Goal: Information Seeking & Learning: Learn about a topic

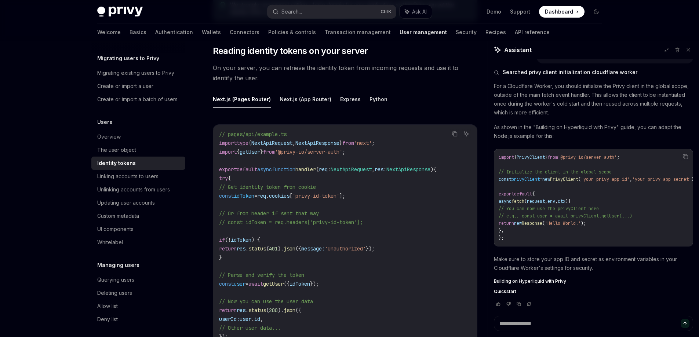
scroll to position [37, 0]
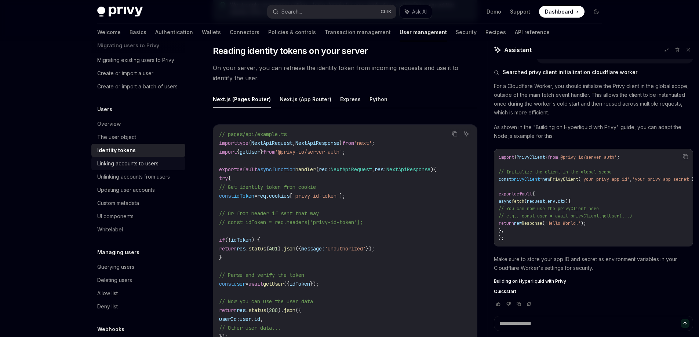
click at [156, 168] on div "Linking accounts to users" at bounding box center [127, 163] width 61 height 9
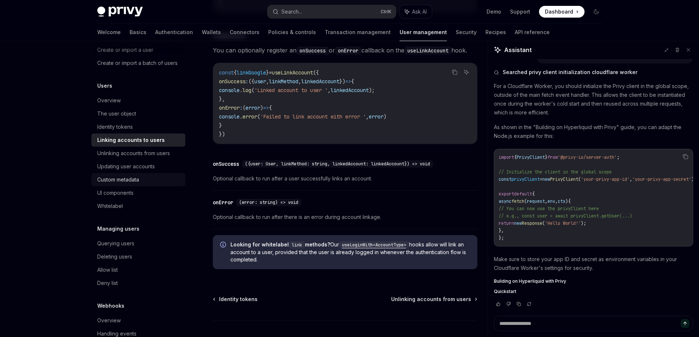
scroll to position [73, 0]
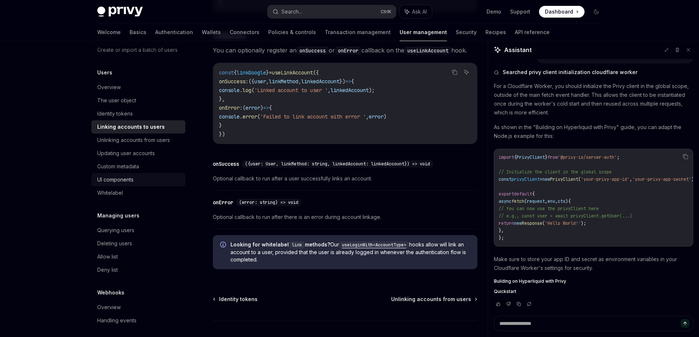
click at [144, 183] on link "UI components" at bounding box center [138, 179] width 94 height 13
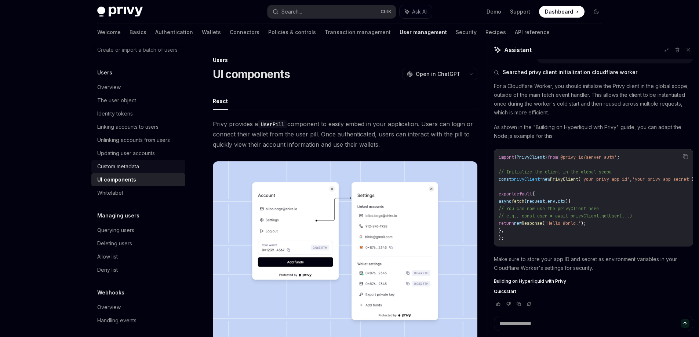
click at [144, 173] on link "Custom metadata" at bounding box center [138, 166] width 94 height 13
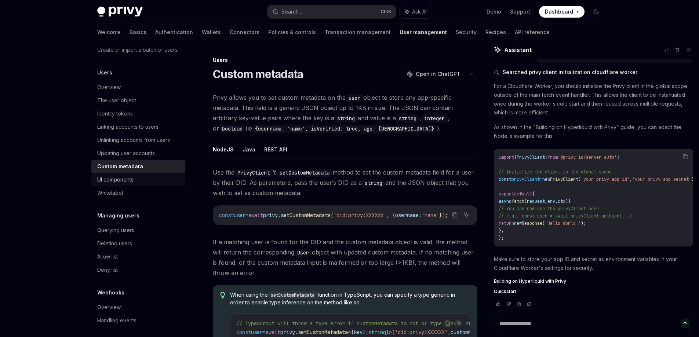
click at [162, 184] on div "UI components" at bounding box center [139, 180] width 84 height 9
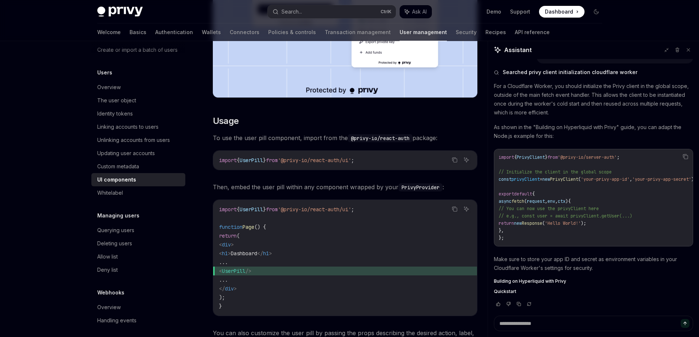
scroll to position [294, 0]
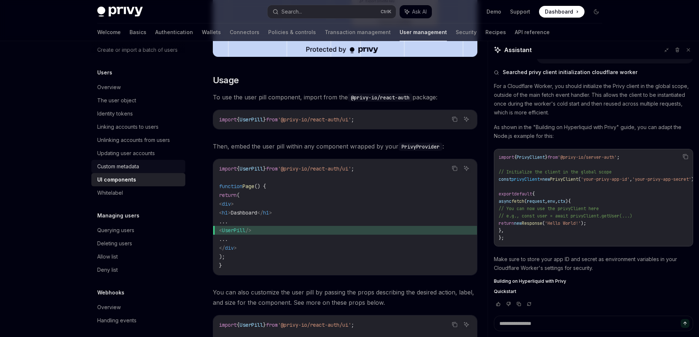
click at [164, 171] on div "Custom metadata" at bounding box center [139, 166] width 84 height 9
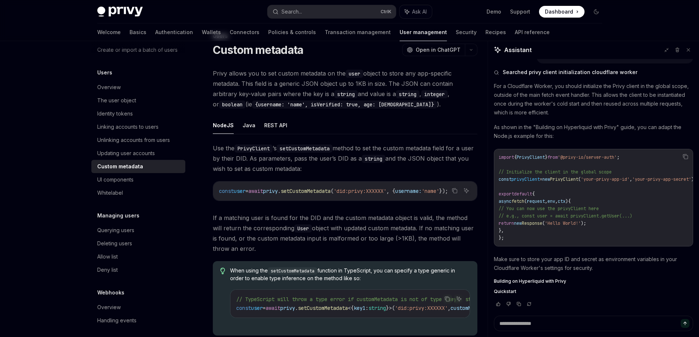
scroll to position [73, 0]
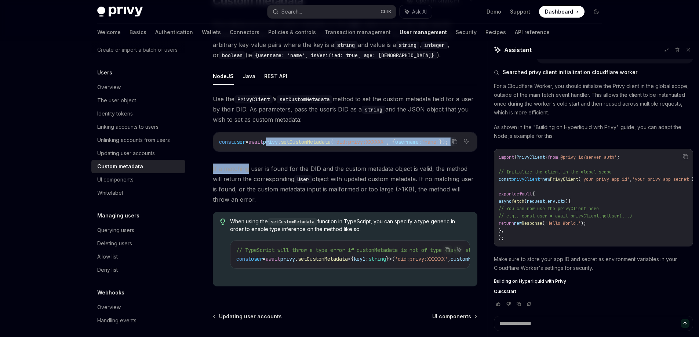
drag, startPoint x: 249, startPoint y: 155, endPoint x: 278, endPoint y: 154, distance: 29.4
click at [278, 154] on div "Use the PrivyClient ’s setCustomMetadata method to set the custom metadata fiel…" at bounding box center [345, 193] width 265 height 199
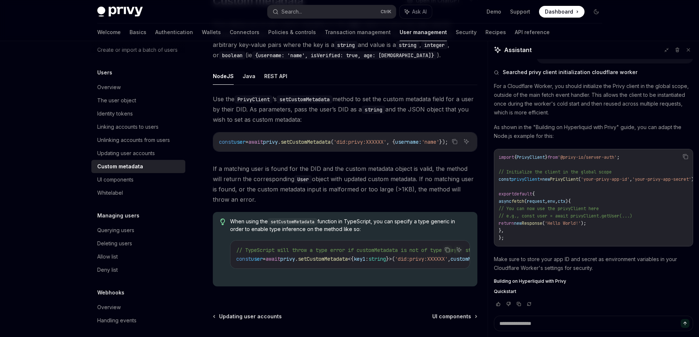
click at [258, 164] on div "Use the PrivyClient ’s setCustomMetadata method to set the custom metadata fiel…" at bounding box center [345, 193] width 265 height 199
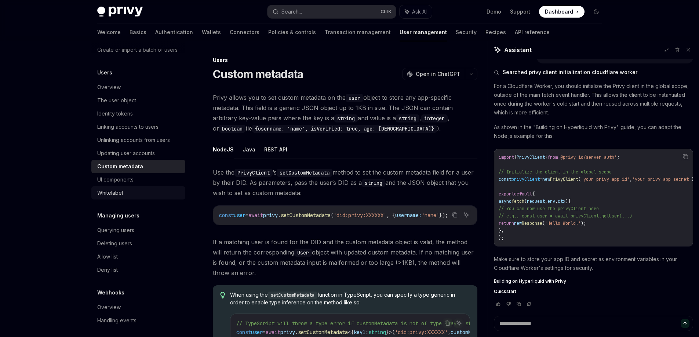
scroll to position [87, 0]
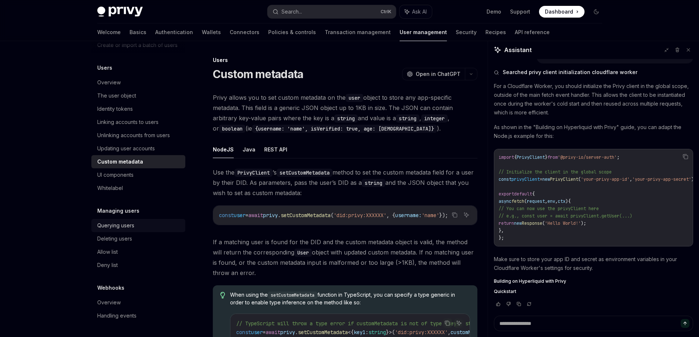
click at [131, 226] on div "Querying users" at bounding box center [115, 225] width 37 height 9
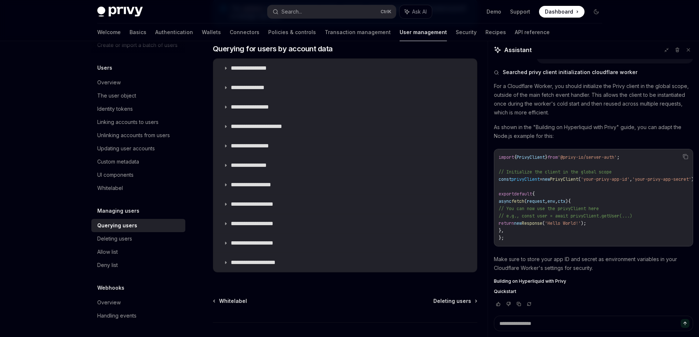
scroll to position [477, 0]
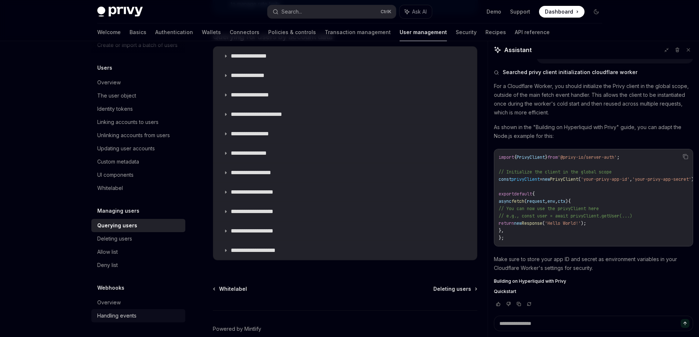
click at [125, 321] on link "Handling events" at bounding box center [138, 316] width 94 height 13
type textarea "*"
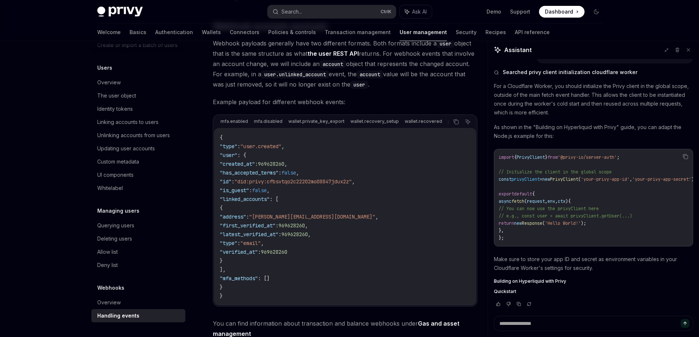
scroll to position [0, 28]
click at [146, 143] on div "Overview Migrating users to Privy Migrating existing users to Privy Create or i…" at bounding box center [350, 231] width 540 height 600
click at [203, 153] on div "Webhooks Handling events OpenAI Open in ChatGPT OpenAI Open in ChatGPT When a u…" at bounding box center [276, 239] width 405 height 586
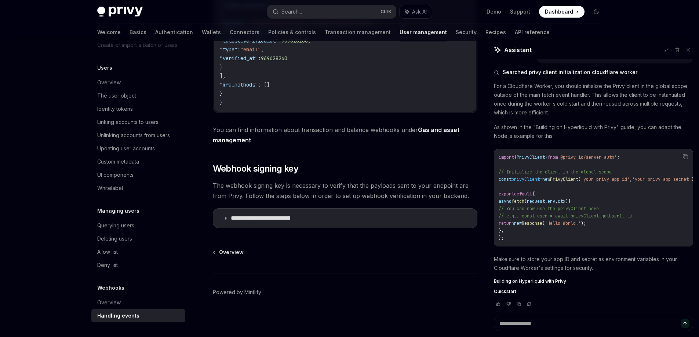
scroll to position [307, 0]
click at [227, 223] on summary "**********" at bounding box center [345, 218] width 264 height 19
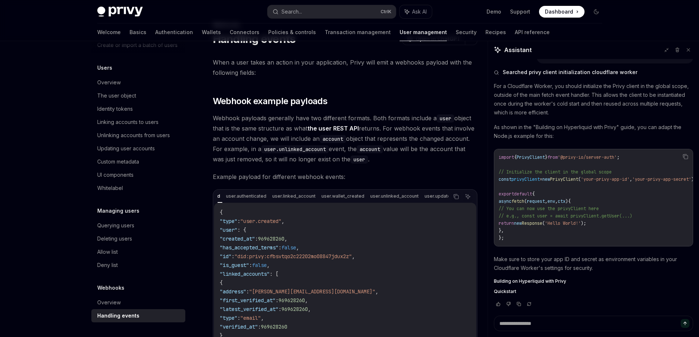
scroll to position [13, 0]
